Goal: Find contact information: Find contact information

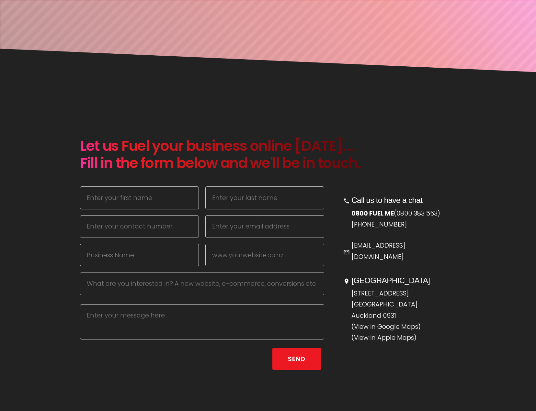
scroll to position [324, 0]
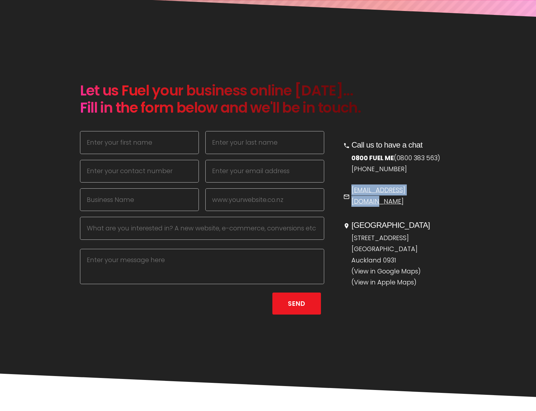
drag, startPoint x: 381, startPoint y: 192, endPoint x: 351, endPoint y: 196, distance: 30.0
click at [351, 196] on p "[EMAIL_ADDRESS][DOMAIN_NAME]" at bounding box center [403, 196] width 105 height 22
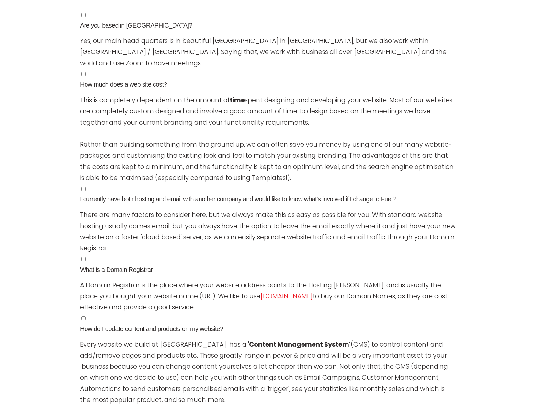
drag, startPoint x: 501, startPoint y: 283, endPoint x: 497, endPoint y: 242, distance: 41.6
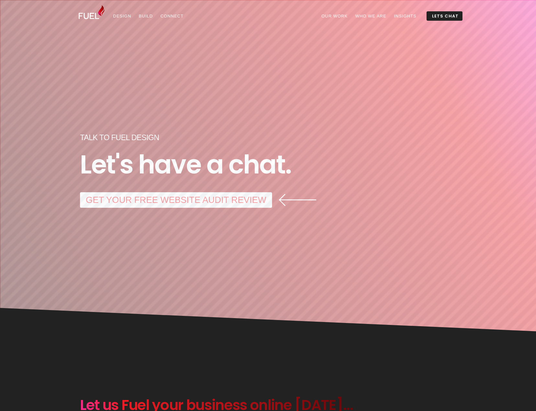
scroll to position [0, 0]
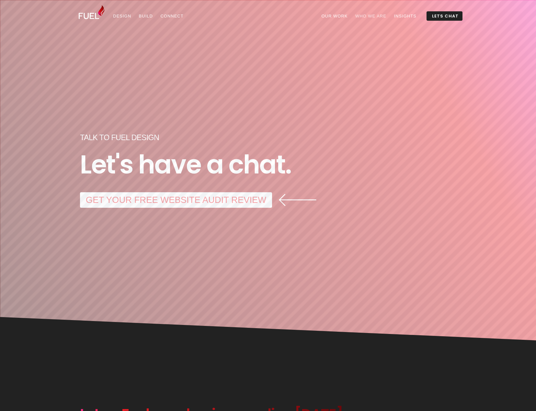
click at [367, 16] on link "Who We Are" at bounding box center [370, 15] width 39 height 9
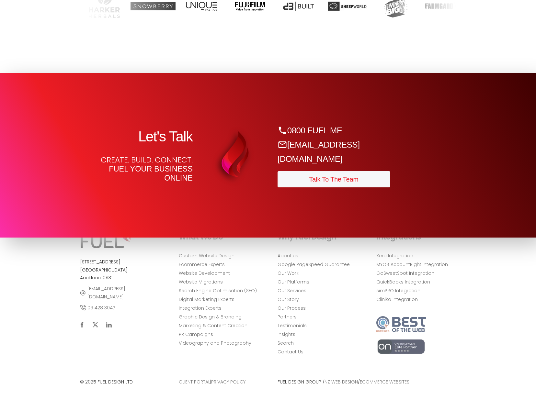
scroll to position [3174, 0]
